Goal: Communication & Community: Participate in discussion

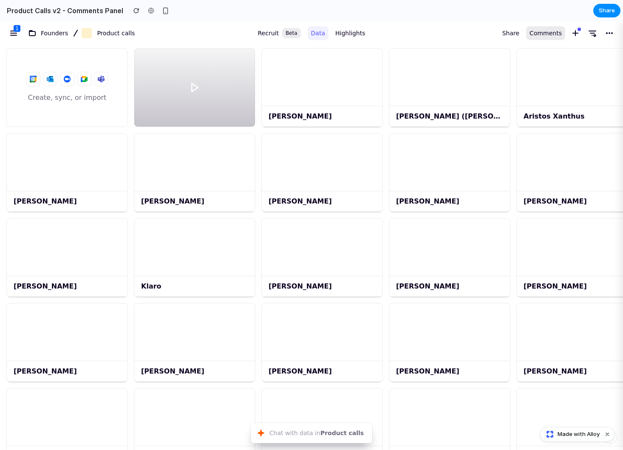
click at [541, 36] on span "Comments" at bounding box center [545, 33] width 32 height 10
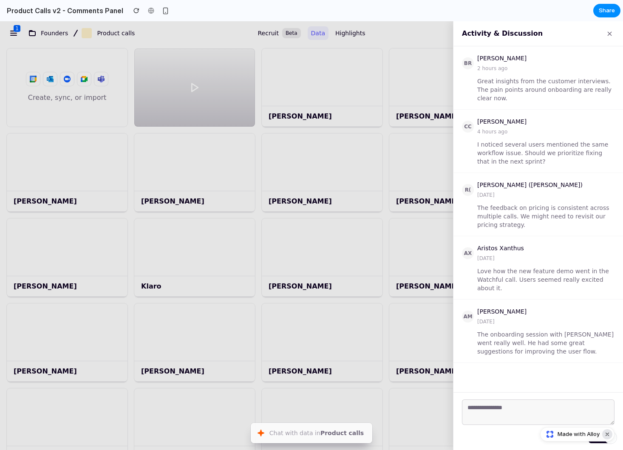
click at [607, 434] on button "Dismiss watermark" at bounding box center [607, 434] width 10 height 10
click at [577, 421] on textarea at bounding box center [538, 411] width 152 height 25
type textarea "****"
click at [599, 438] on button "Post" at bounding box center [601, 437] width 26 height 12
click at [608, 434] on div "button" at bounding box center [610, 437] width 6 height 6
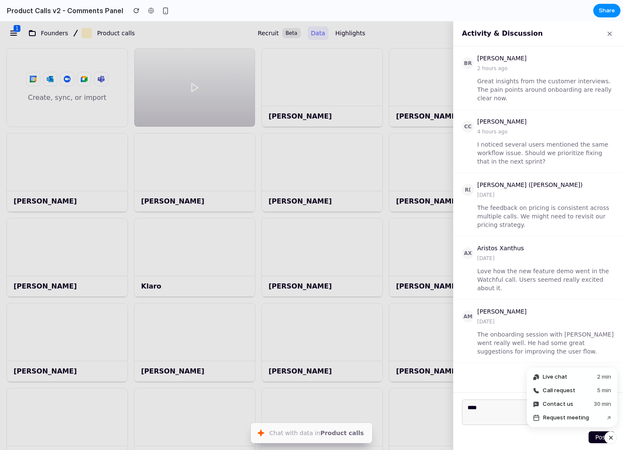
click at [496, 360] on div "AM [PERSON_NAME] [DATE] The onboarding session with [PERSON_NAME] went really w…" at bounding box center [537, 330] width 169 height 63
click at [608, 437] on div "button" at bounding box center [610, 437] width 7 height 10
click at [326, 431] on button "Chat with data in Product calls ⌘ J" at bounding box center [311, 433] width 121 height 20
click at [609, 34] on button "×" at bounding box center [609, 33] width 10 height 11
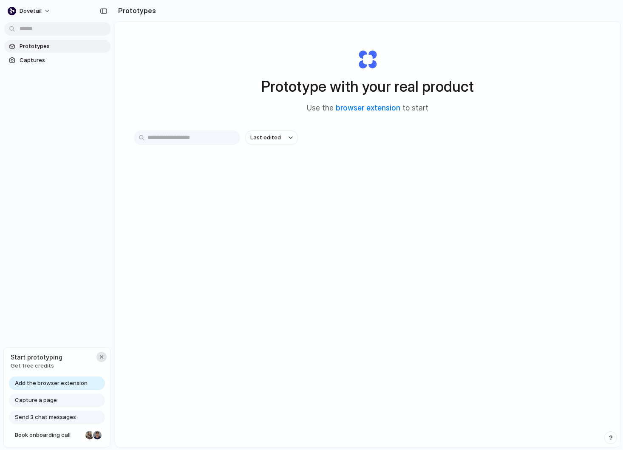
click at [102, 359] on div "button" at bounding box center [101, 356] width 7 height 7
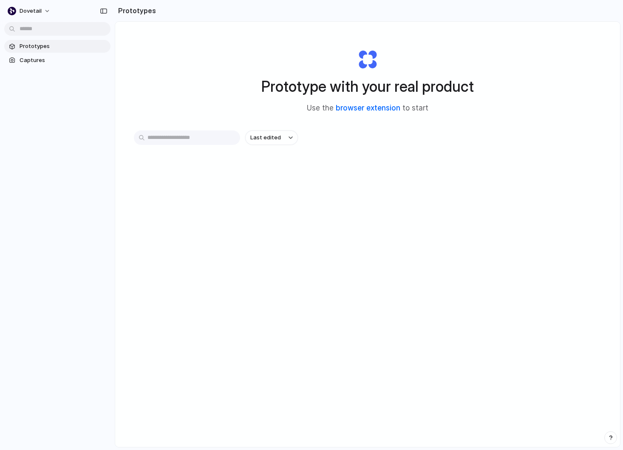
click at [363, 110] on link "browser extension" at bounding box center [368, 108] width 65 height 8
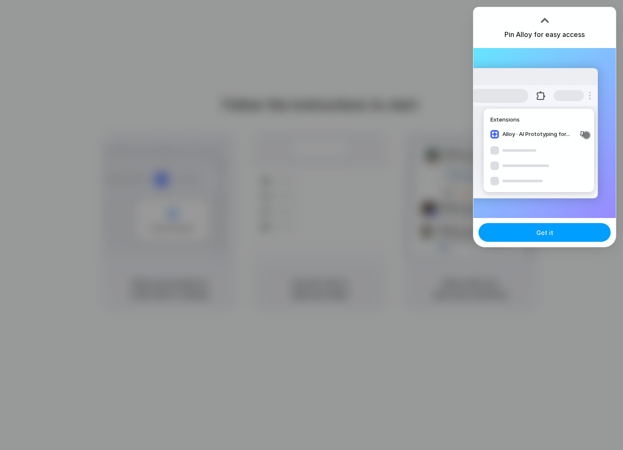
click at [544, 235] on span "Got it" at bounding box center [544, 232] width 17 height 9
